Goal: Task Accomplishment & Management: Manage account settings

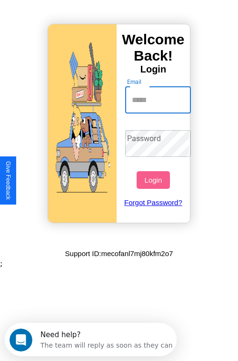
click at [159, 100] on input "Email" at bounding box center [158, 100] width 66 height 27
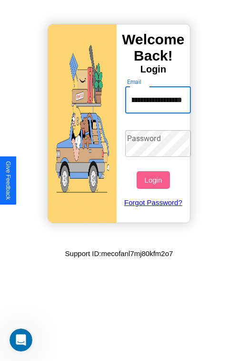
scroll to position [0, 50]
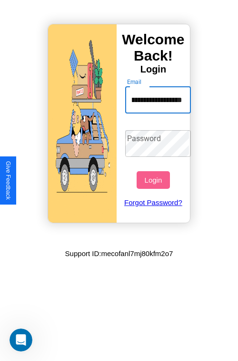
type input "**********"
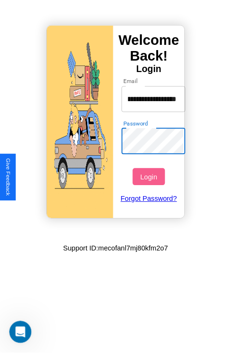
scroll to position [0, 0]
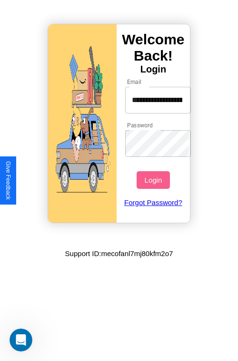
click at [154, 180] on button "Login" at bounding box center [153, 180] width 33 height 18
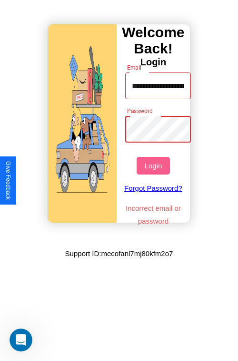
click at [154, 165] on button "Login" at bounding box center [153, 166] width 33 height 18
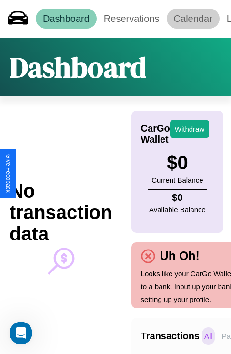
click at [193, 19] on link "Calendar" at bounding box center [193, 19] width 53 height 20
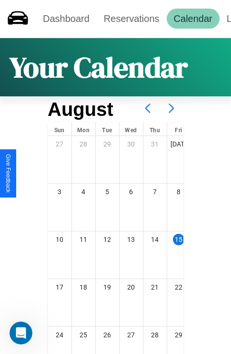
click at [172, 108] on icon at bounding box center [172, 108] width 24 height 24
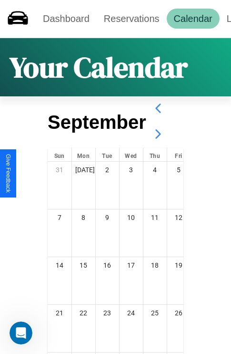
click at [158, 134] on icon at bounding box center [158, 134] width 24 height 24
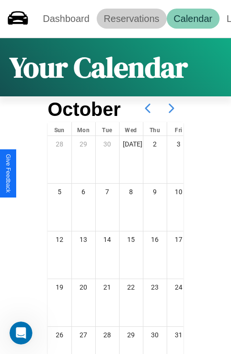
click at [131, 19] on link "Reservations" at bounding box center [132, 19] width 70 height 20
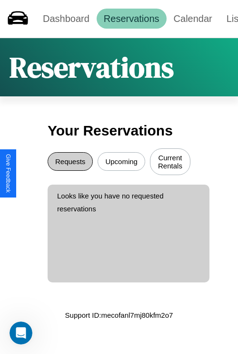
click at [70, 162] on button "Requests" at bounding box center [70, 161] width 45 height 19
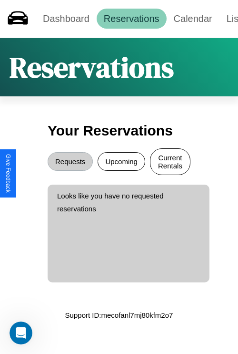
click at [170, 162] on button "Current Rentals" at bounding box center [170, 161] width 40 height 27
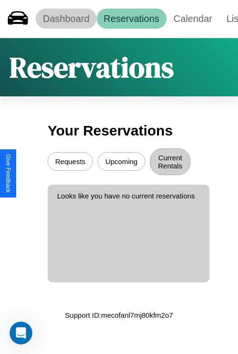
click at [66, 19] on link "Dashboard" at bounding box center [66, 19] width 61 height 20
